Goal: Task Accomplishment & Management: Use online tool/utility

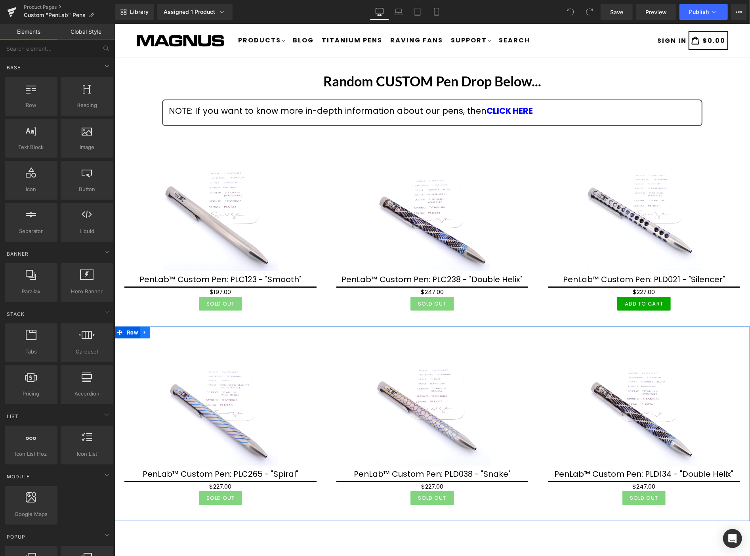
click at [146, 330] on icon at bounding box center [145, 332] width 6 height 6
click at [165, 329] on icon at bounding box center [165, 332] width 6 height 6
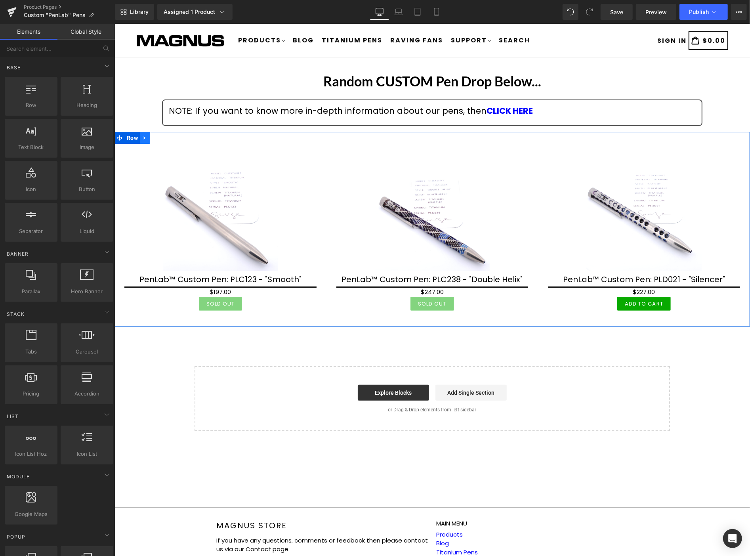
click at [145, 139] on icon at bounding box center [145, 138] width 6 height 6
click at [164, 137] on icon at bounding box center [165, 138] width 6 height 6
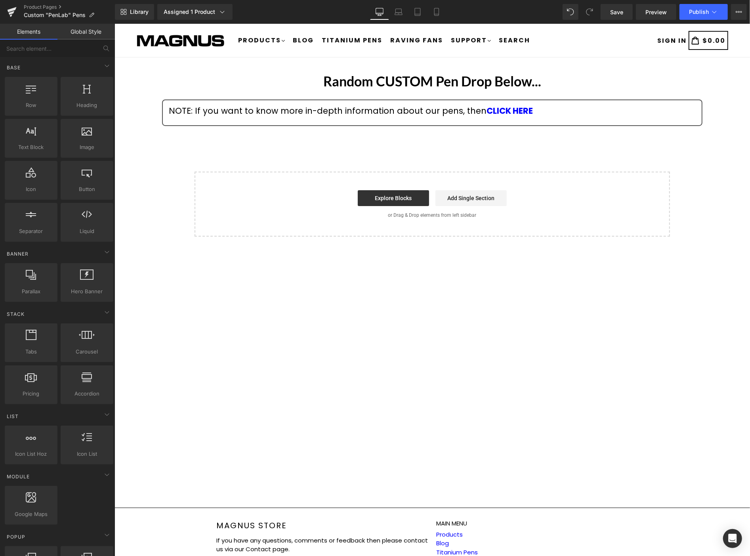
click at [348, 141] on div "Random CUSTOM Pen Drop Below... Heading NOTE: If you want to know more in-depth…" at bounding box center [431, 152] width 635 height 167
click at [101, 46] on button at bounding box center [105, 48] width 17 height 17
click at [69, 49] on input "text" at bounding box center [48, 48] width 97 height 17
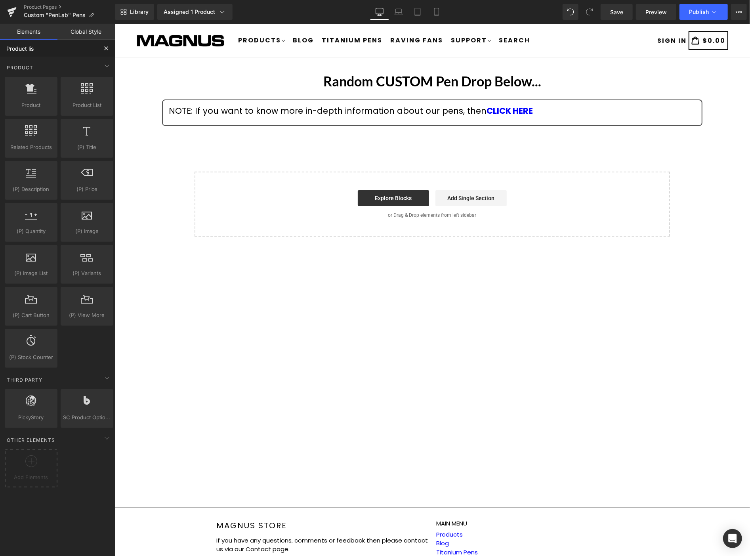
type input "Product list"
click at [89, 97] on div at bounding box center [87, 92] width 48 height 18
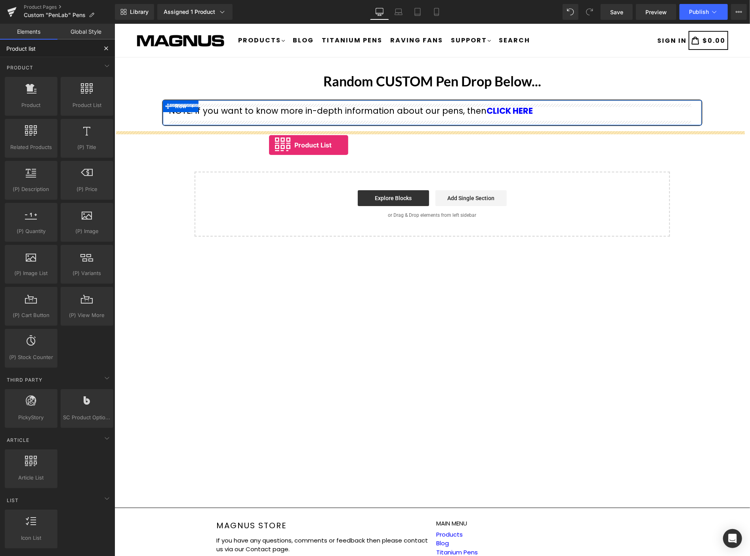
drag, startPoint x: 216, startPoint y: 116, endPoint x: 268, endPoint y: 145, distance: 59.7
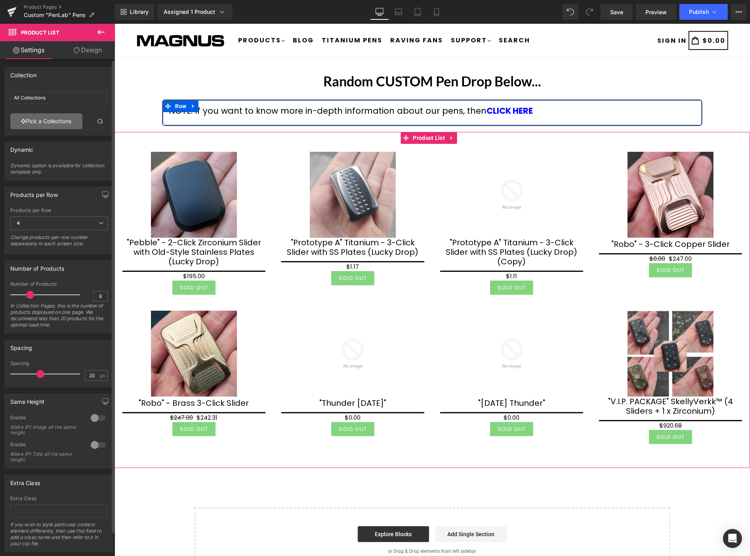
click at [55, 119] on link "Pick a Collections" at bounding box center [46, 121] width 72 height 16
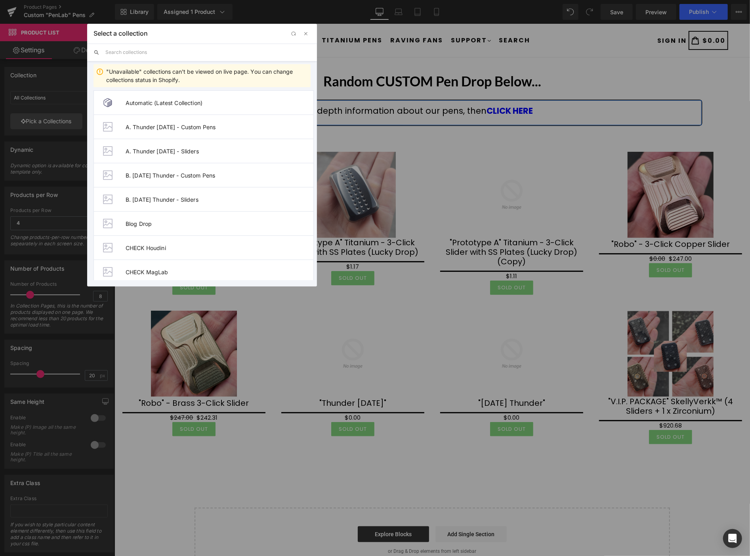
click at [139, 49] on input "text" at bounding box center [207, 52] width 205 height 17
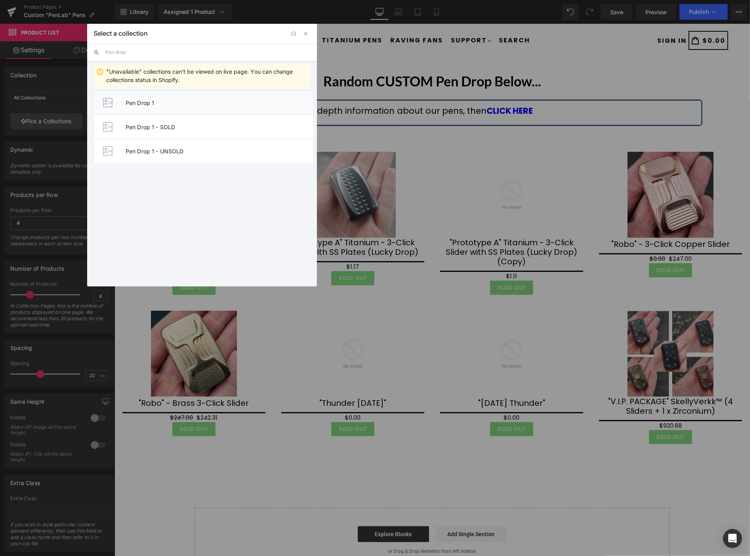
type input "Pen drop"
click at [142, 100] on span "Pen Drop 1" at bounding box center [220, 102] width 188 height 7
type input "Pen Drop 1"
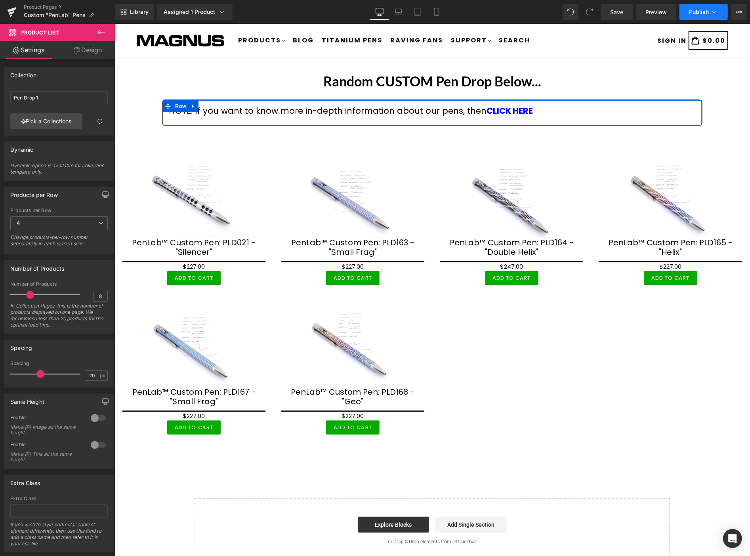
click at [695, 11] on span "Publish" at bounding box center [699, 12] width 20 height 6
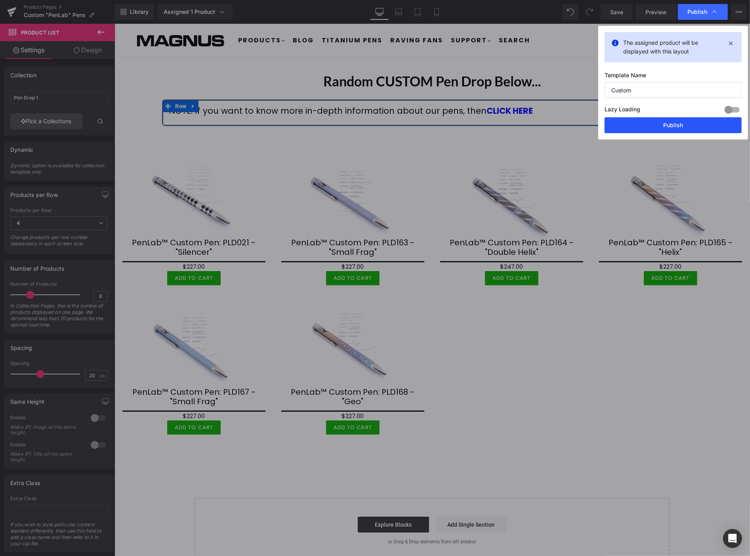
click at [701, 125] on button "Publish" at bounding box center [672, 125] width 137 height 16
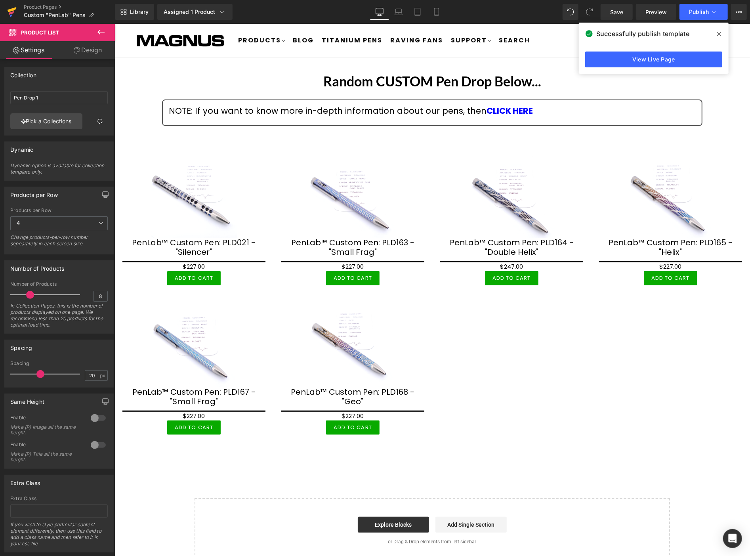
click at [17, 11] on link at bounding box center [12, 12] width 24 height 24
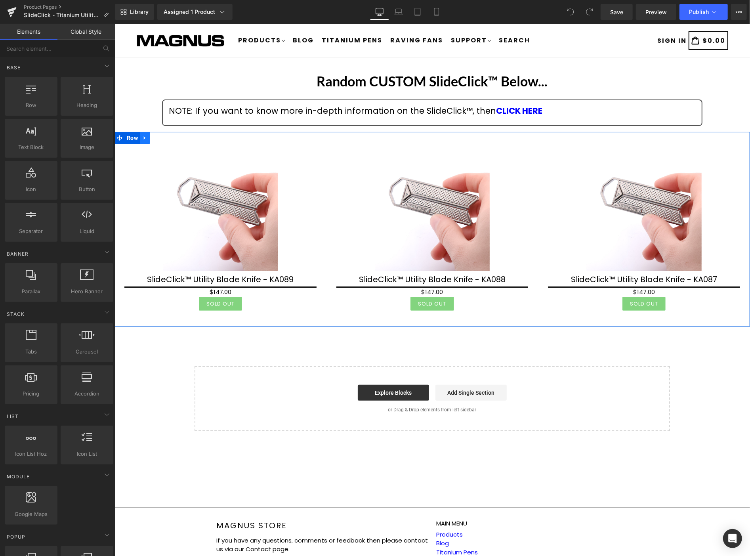
click at [145, 137] on icon at bounding box center [145, 138] width 6 height 6
click at [166, 136] on icon at bounding box center [165, 138] width 6 height 6
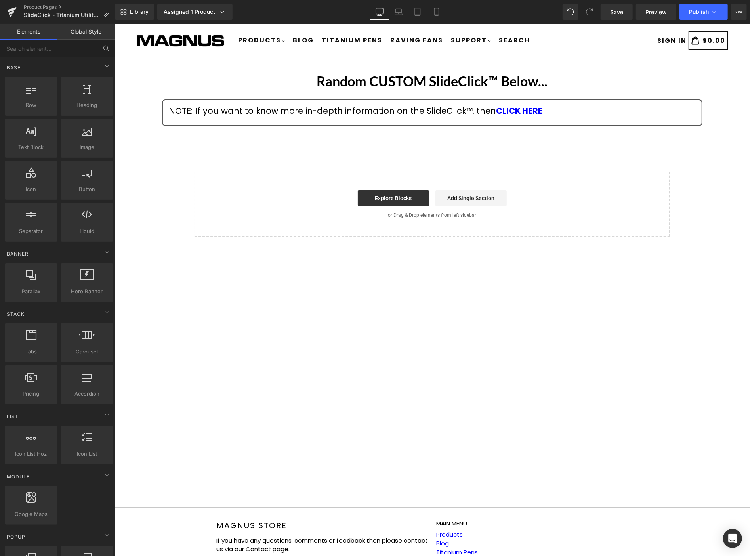
click at [105, 49] on icon at bounding box center [105, 48] width 4 height 4
click at [105, 45] on icon at bounding box center [106, 48] width 7 height 7
click at [39, 48] on input "text" at bounding box center [48, 48] width 97 height 17
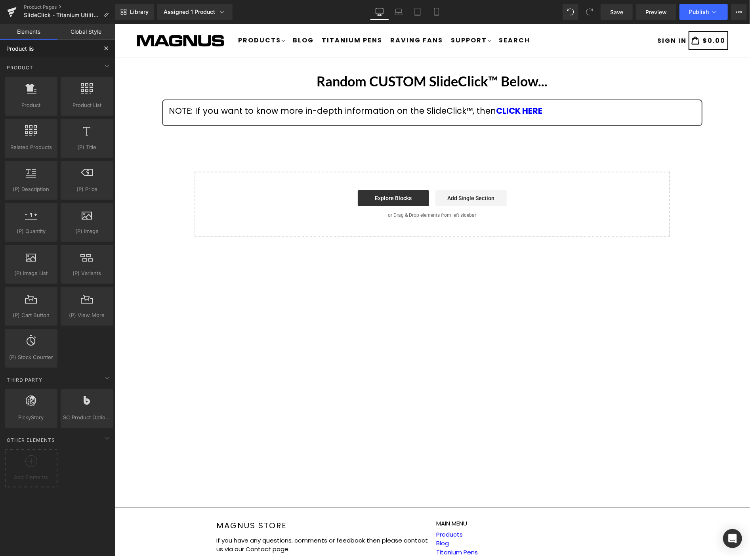
type input "Product list"
click at [82, 95] on div at bounding box center [87, 92] width 48 height 18
click at [82, 99] on div at bounding box center [87, 92] width 48 height 18
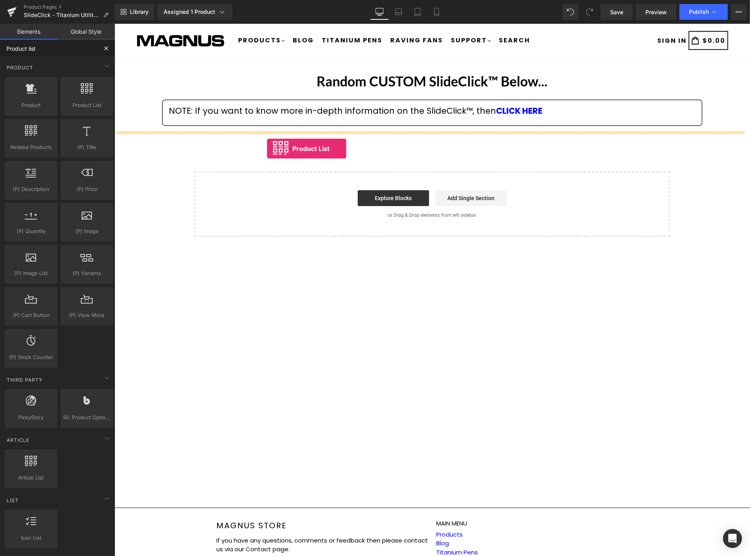
drag, startPoint x: 196, startPoint y: 123, endPoint x: 266, endPoint y: 148, distance: 74.4
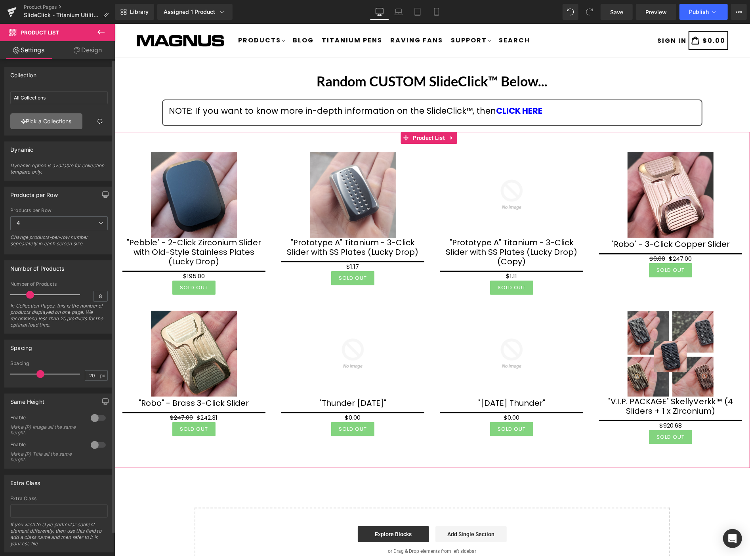
click at [58, 119] on link "Pick a Collections" at bounding box center [46, 121] width 72 height 16
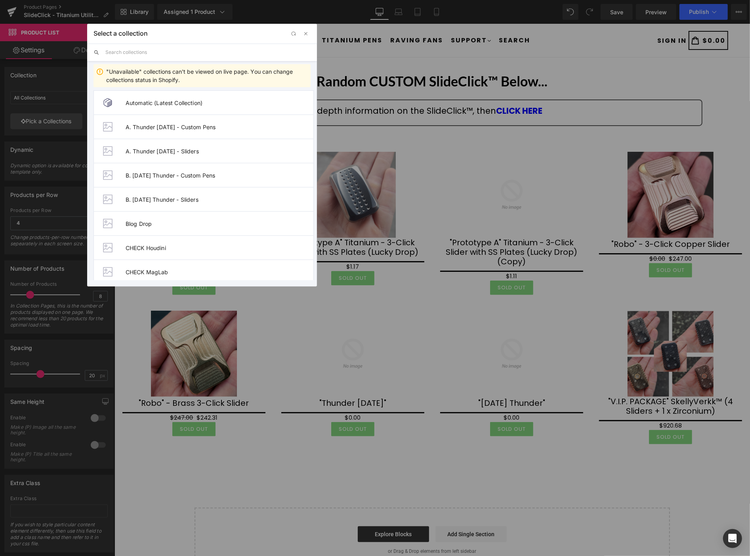
click at [147, 51] on input "text" at bounding box center [207, 52] width 205 height 17
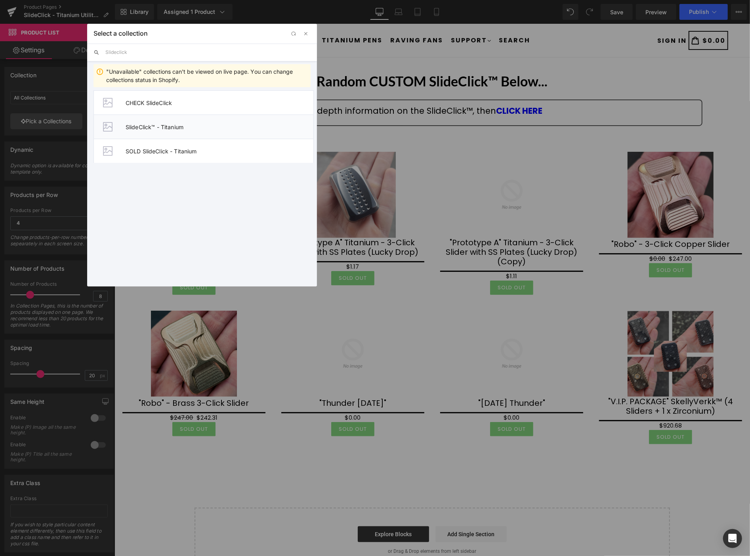
type input "Slideclick"
click at [162, 126] on span "SlideClick™ - Titanium" at bounding box center [220, 127] width 188 height 7
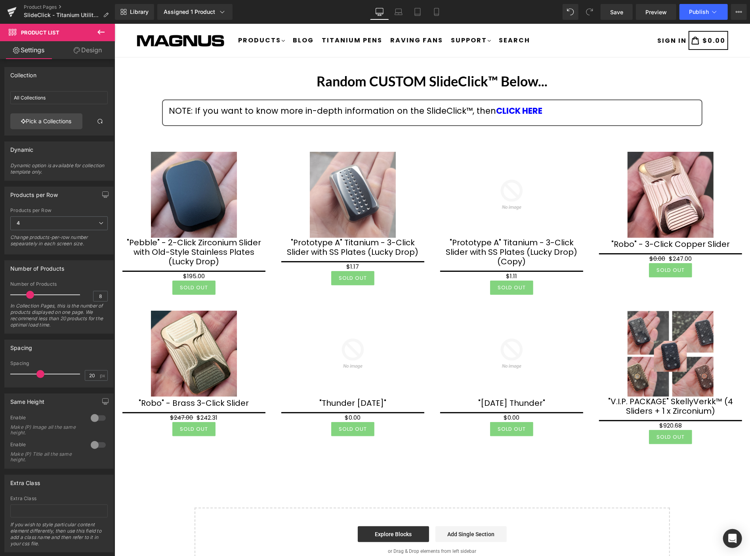
type input "SlideClick™ - Titanium"
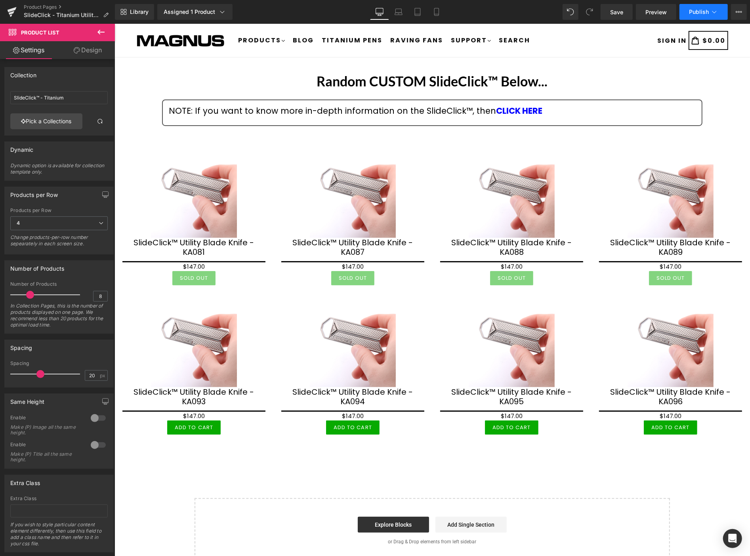
click at [697, 10] on span "Publish" at bounding box center [699, 12] width 20 height 6
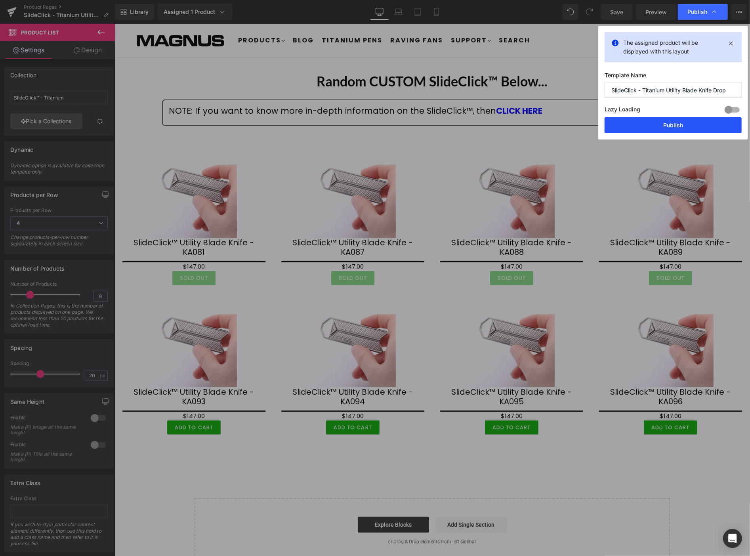
click at [679, 122] on button "Publish" at bounding box center [672, 125] width 137 height 16
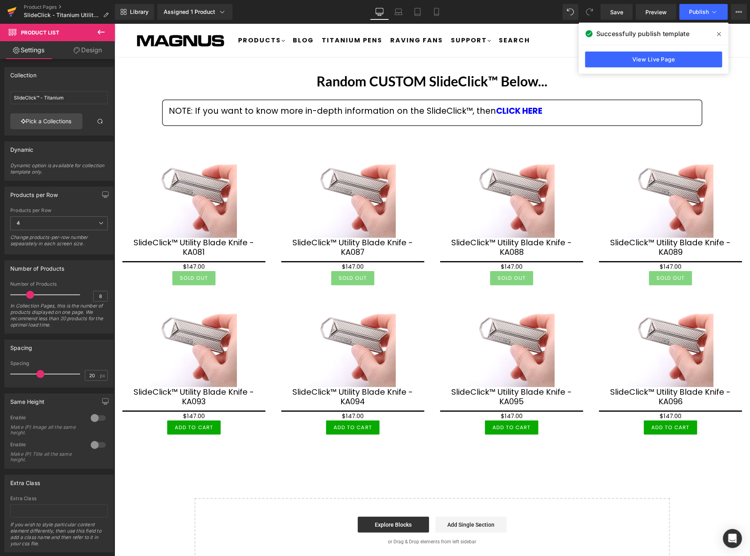
click at [12, 6] on icon at bounding box center [12, 12] width 10 height 20
